Goal: Information Seeking & Learning: Obtain resource

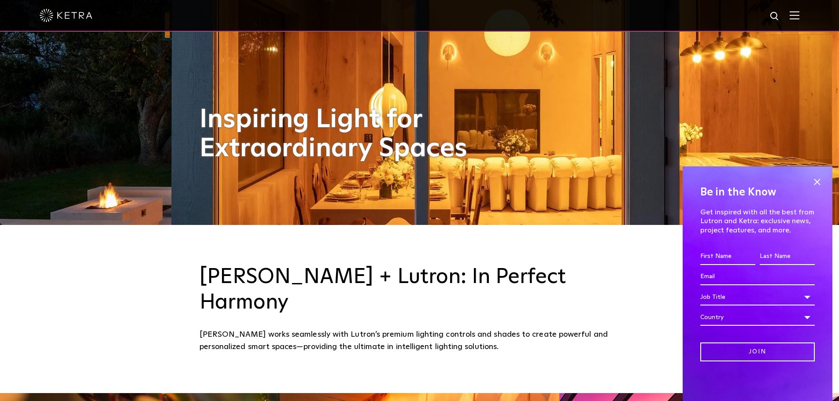
scroll to position [396, 0]
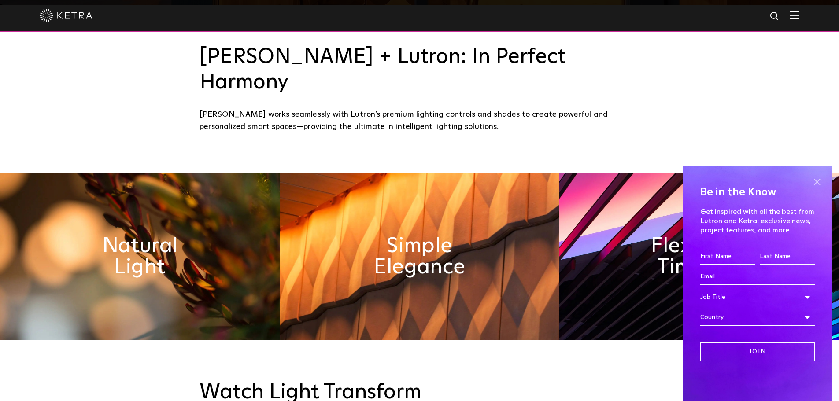
click at [819, 182] on span at bounding box center [816, 181] width 13 height 13
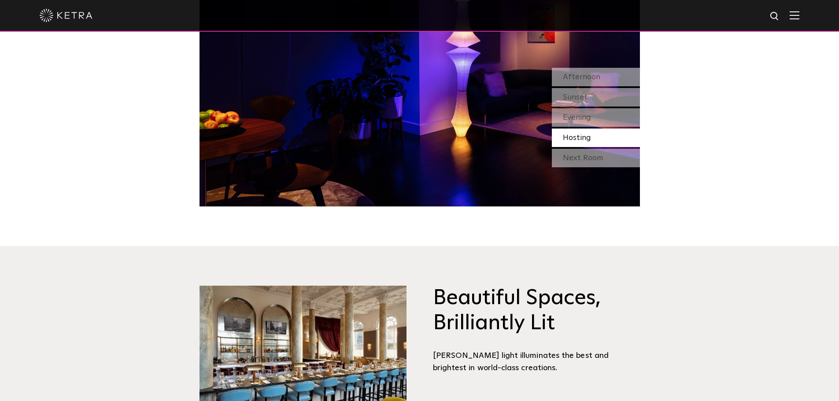
scroll to position [749, 0]
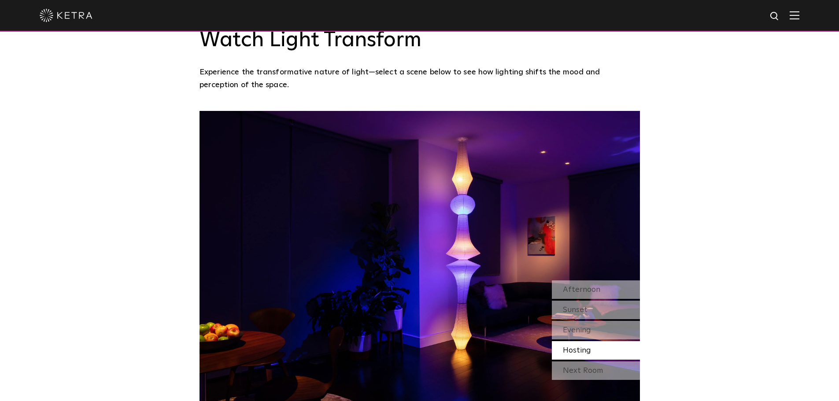
click at [799, 15] on img at bounding box center [795, 15] width 10 height 8
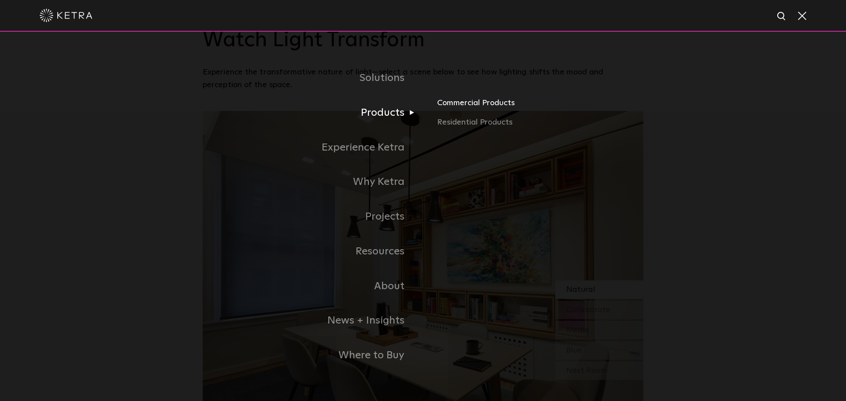
click at [459, 107] on link "Commercial Products" at bounding box center [540, 106] width 206 height 19
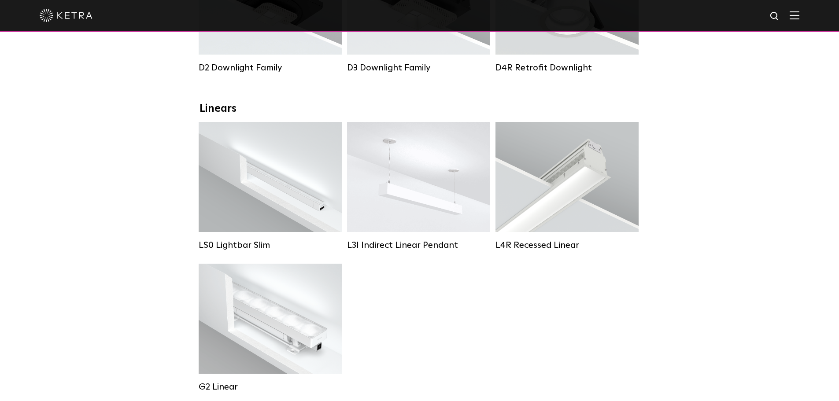
scroll to position [264, 0]
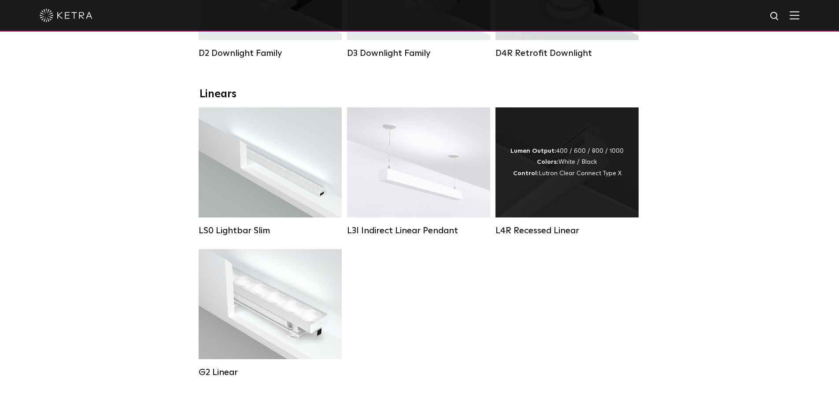
click at [568, 236] on div "L4R Recessed Linear" at bounding box center [567, 231] width 143 height 11
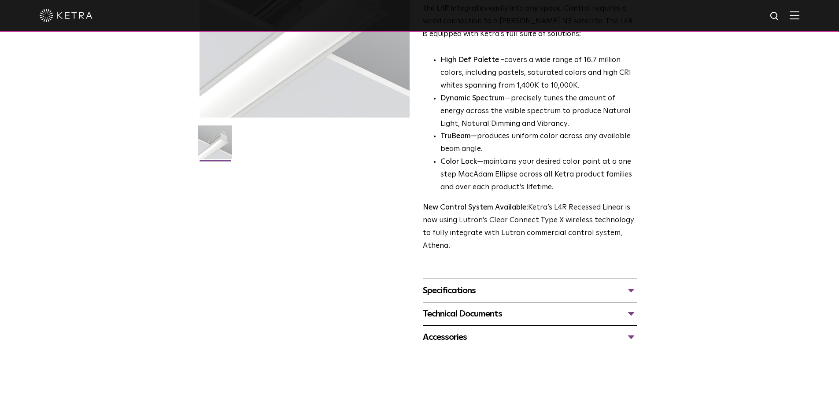
scroll to position [264, 0]
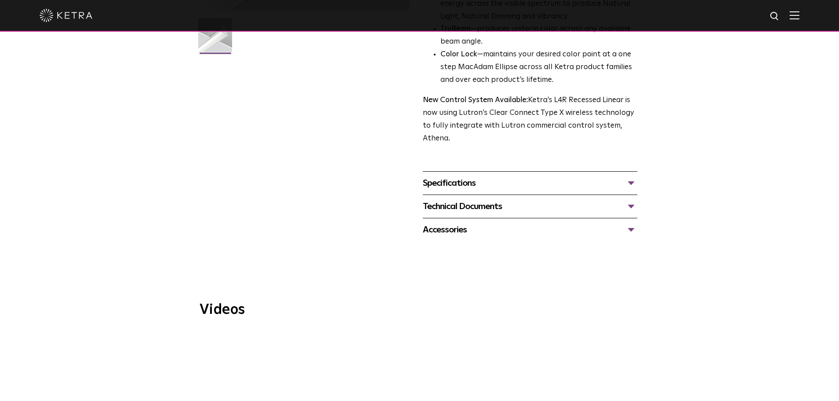
click at [633, 185] on div "Specifications" at bounding box center [530, 183] width 214 height 14
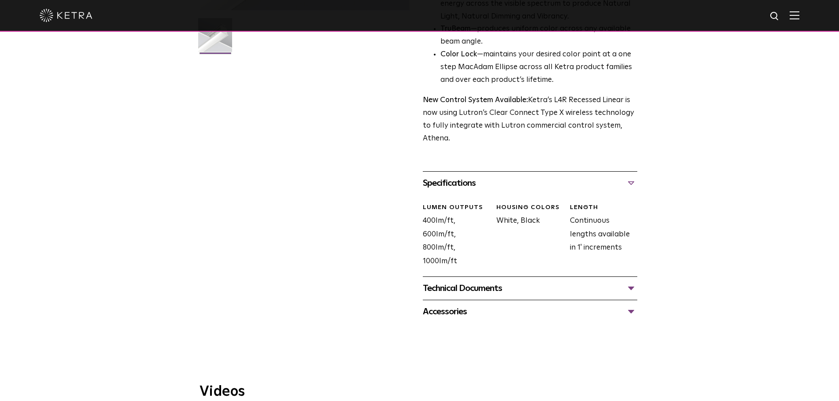
click at [468, 292] on div "Technical Documents" at bounding box center [530, 288] width 214 height 14
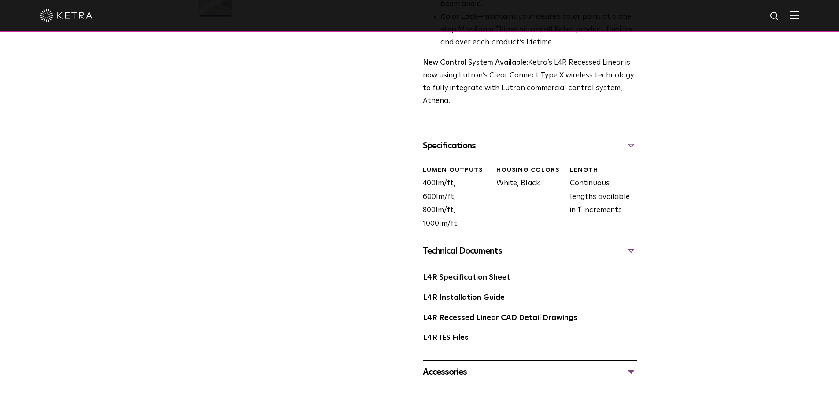
scroll to position [352, 0]
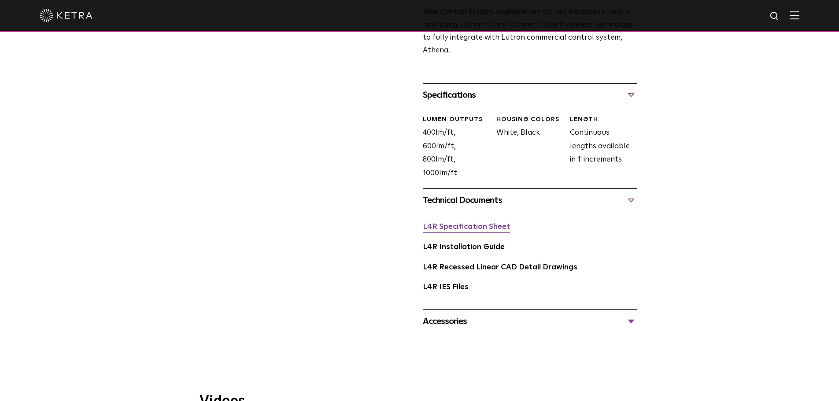
click at [447, 230] on link "L4R Specification Sheet" at bounding box center [466, 226] width 87 height 7
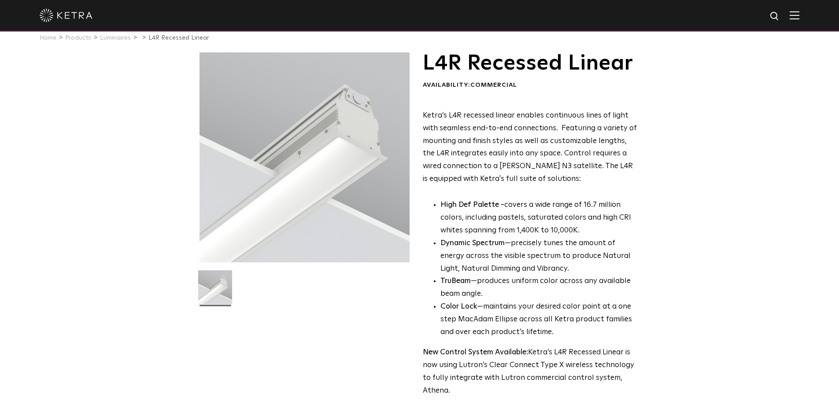
scroll to position [0, 0]
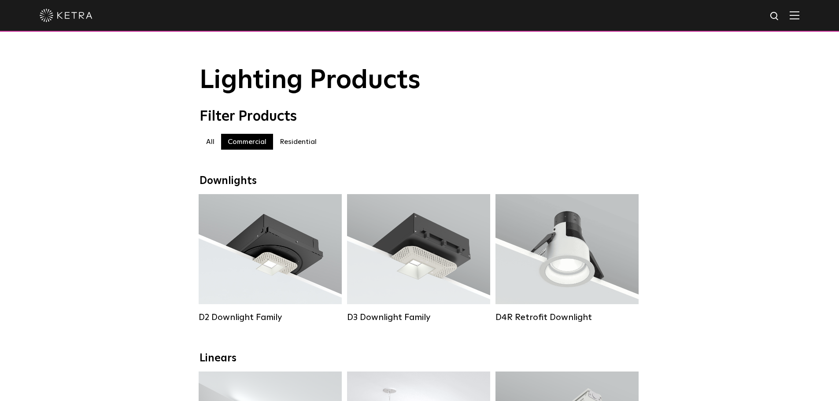
click at [302, 141] on label "Residential" at bounding box center [298, 142] width 50 height 16
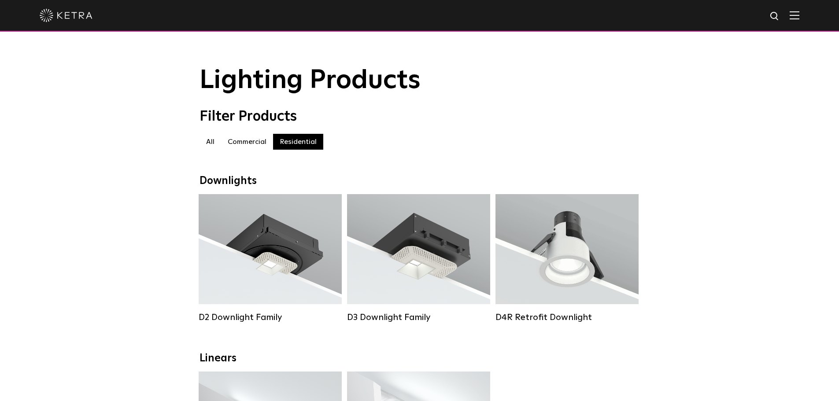
click at [245, 147] on label "Commercial" at bounding box center [247, 142] width 52 height 16
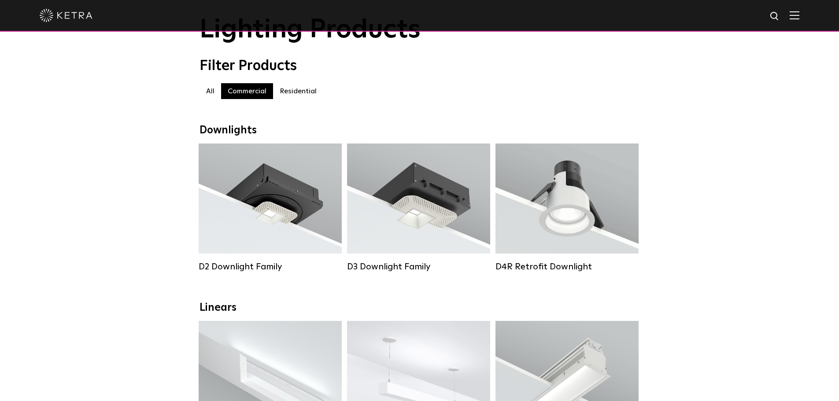
scroll to position [132, 0]
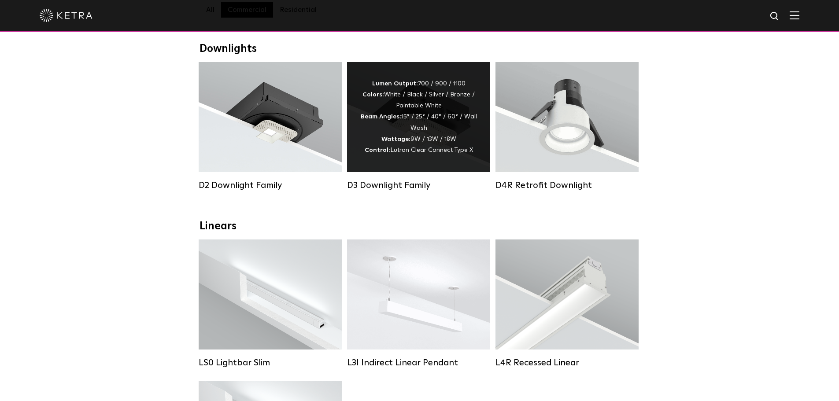
click at [396, 191] on div "D3 Downlight Family" at bounding box center [418, 185] width 143 height 11
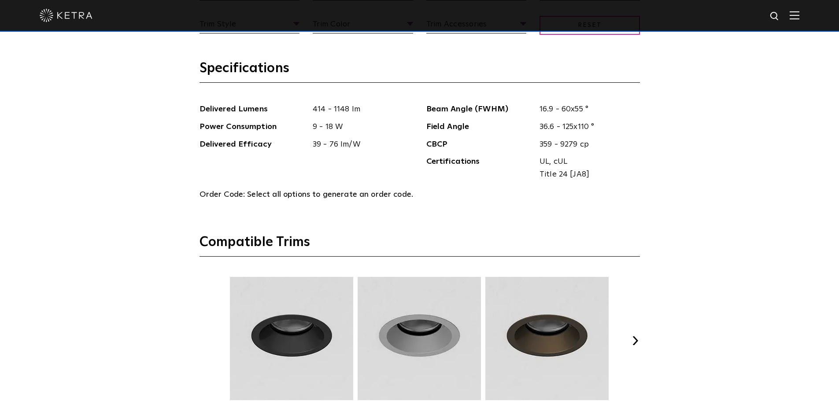
scroll to position [1189, 0]
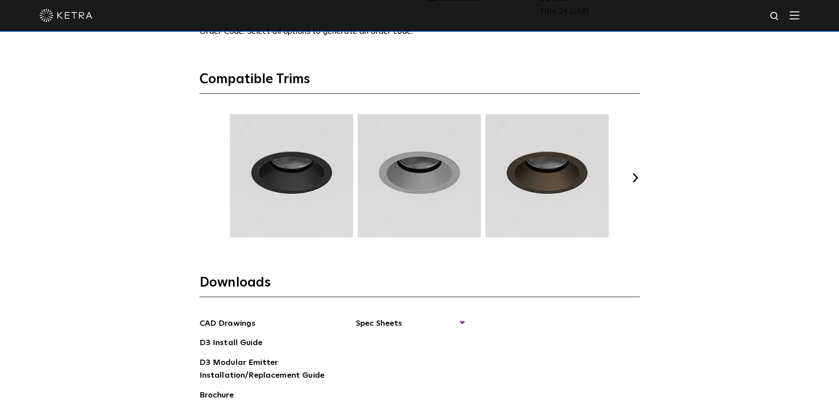
click at [636, 179] on button "Next" at bounding box center [635, 178] width 9 height 9
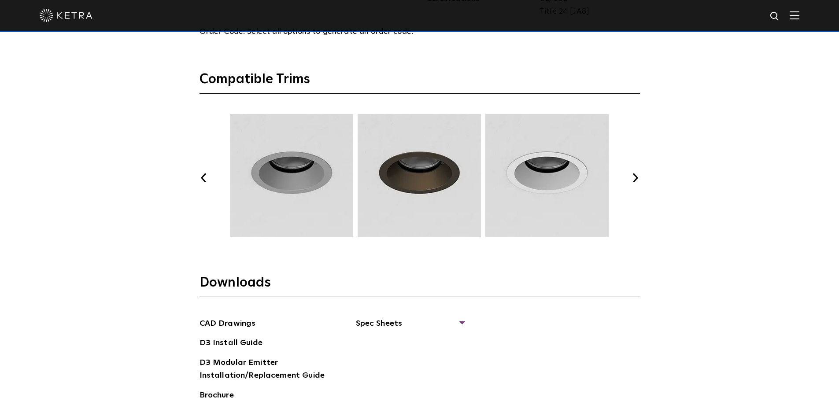
click at [637, 179] on button "Next" at bounding box center [635, 178] width 9 height 9
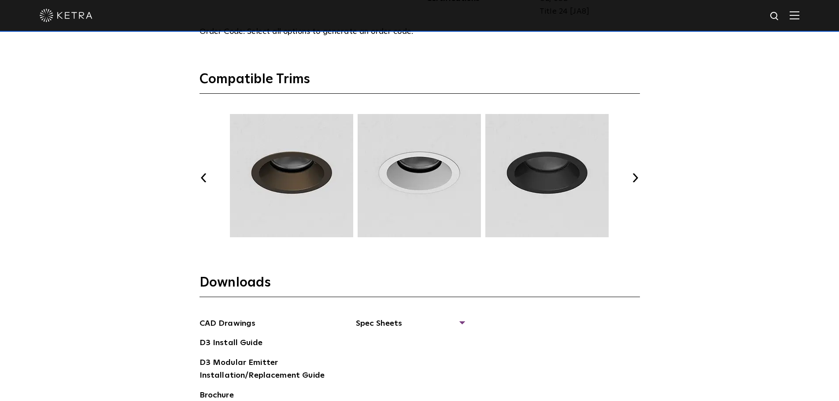
click at [637, 179] on button "Next" at bounding box center [635, 178] width 9 height 9
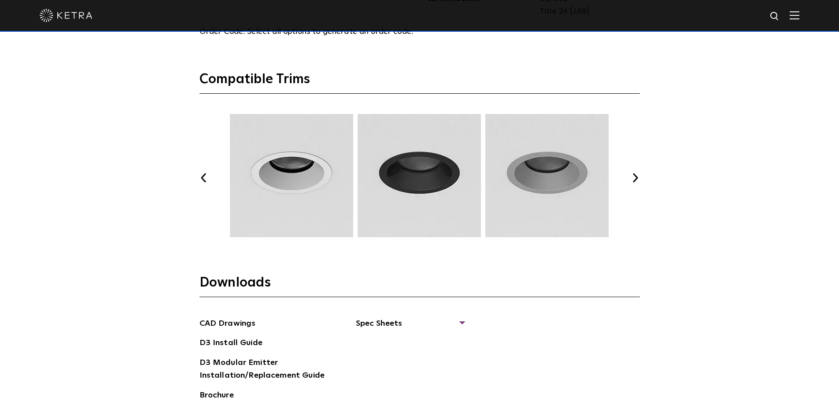
click at [637, 179] on button "Next" at bounding box center [635, 178] width 9 height 9
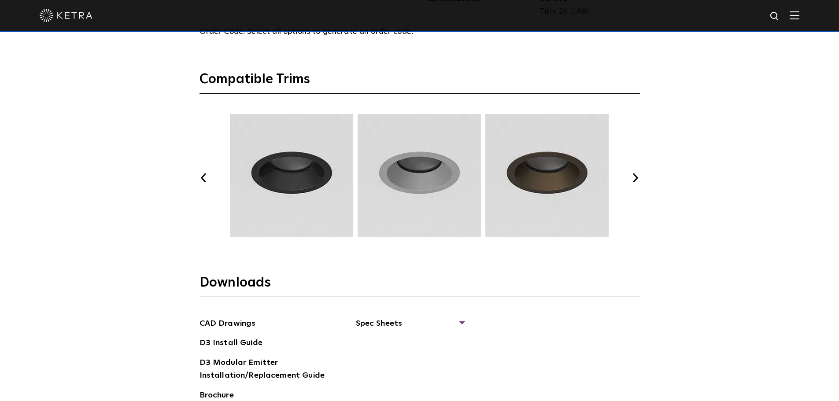
click at [637, 179] on button "Next" at bounding box center [635, 178] width 9 height 9
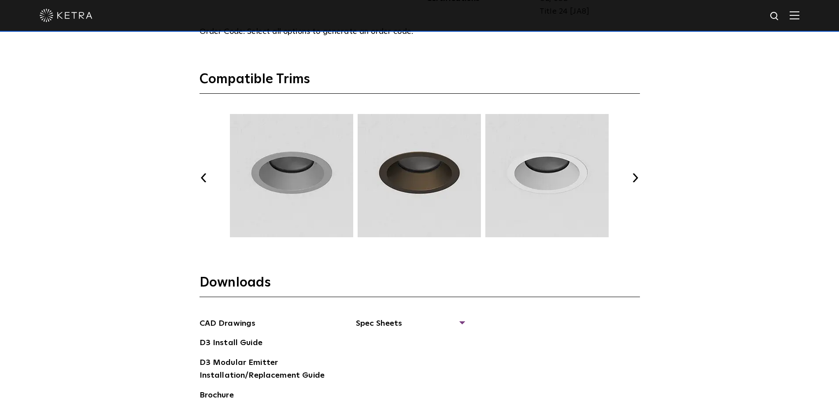
click at [637, 179] on button "Next" at bounding box center [635, 178] width 9 height 9
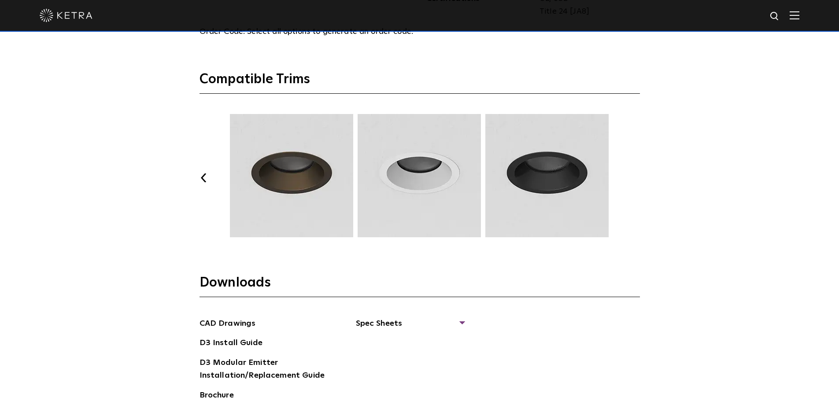
click at [637, 179] on button "Next" at bounding box center [635, 178] width 9 height 9
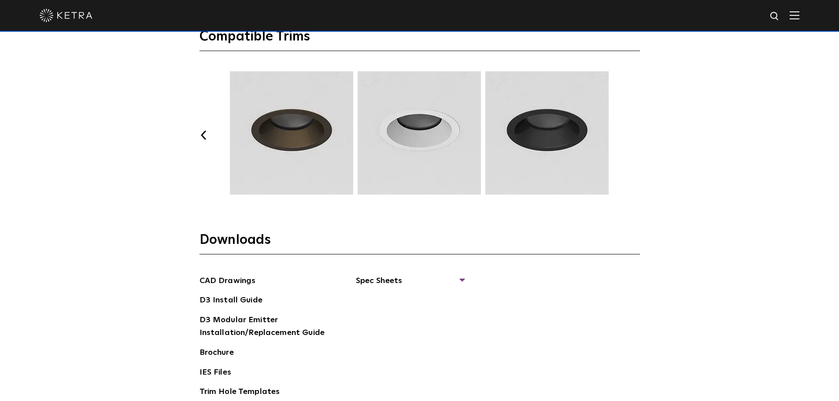
scroll to position [1365, 0]
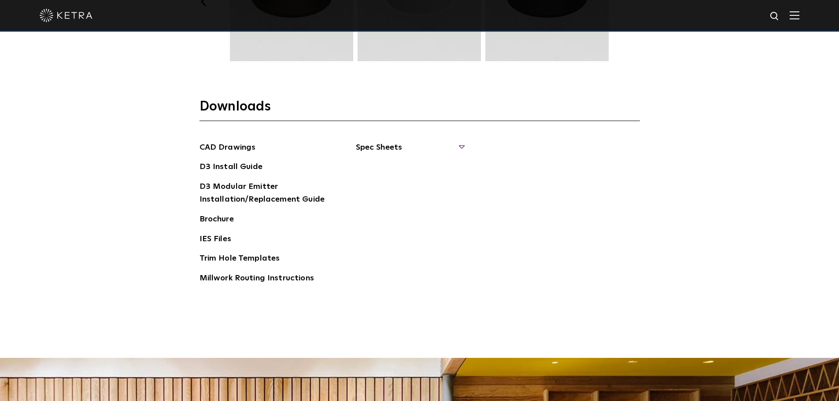
click at [383, 146] on span "Spec Sheets" at bounding box center [410, 150] width 108 height 19
